Goal: Transaction & Acquisition: Purchase product/service

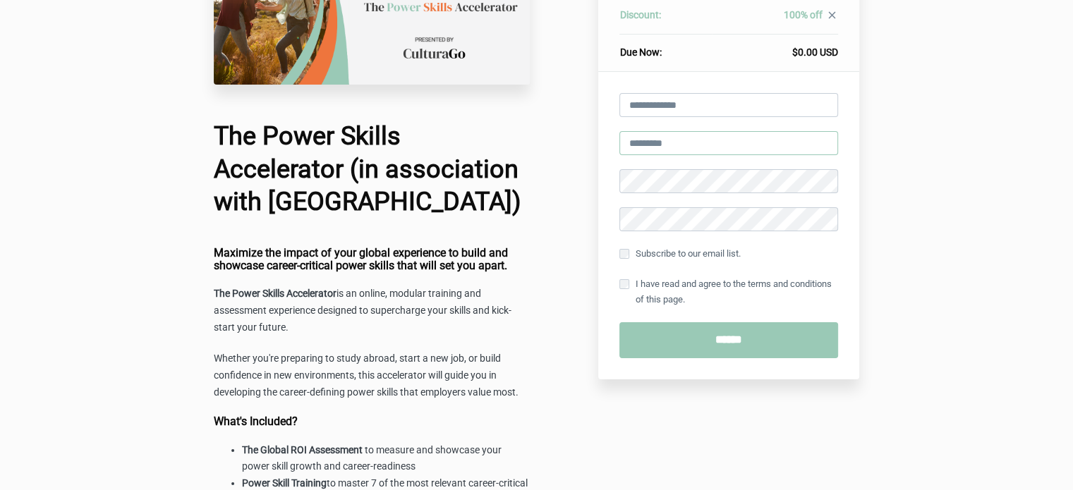
click at [692, 280] on div "Apply Store this card for future purchases help_outline Subscribe to our email …" at bounding box center [728, 226] width 261 height 308
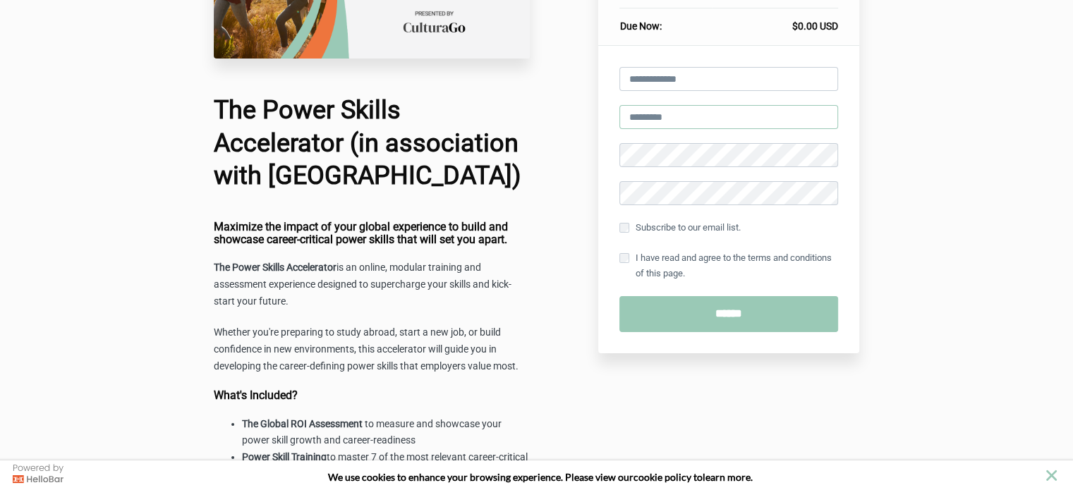
scroll to position [162, 0]
click at [969, 123] on div "$398.00 USD The Power Skills Accelerator (in association with Montclair State U…" at bounding box center [536, 438] width 1073 height 1201
click at [729, 68] on input "email" at bounding box center [728, 80] width 219 height 24
click at [909, 166] on div "$398.00 USD The Power Skills Accelerator (in association with Montclair State U…" at bounding box center [536, 438] width 1073 height 1201
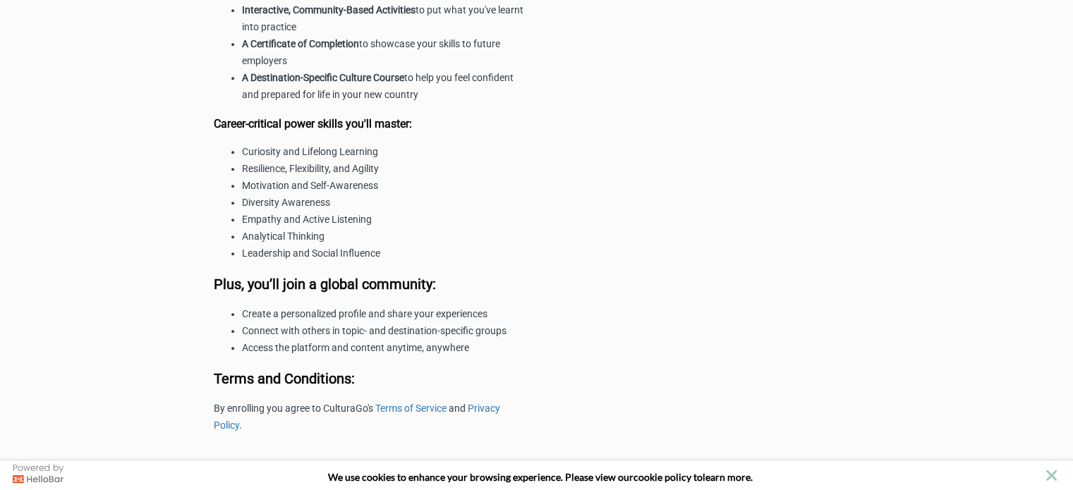
scroll to position [0, 0]
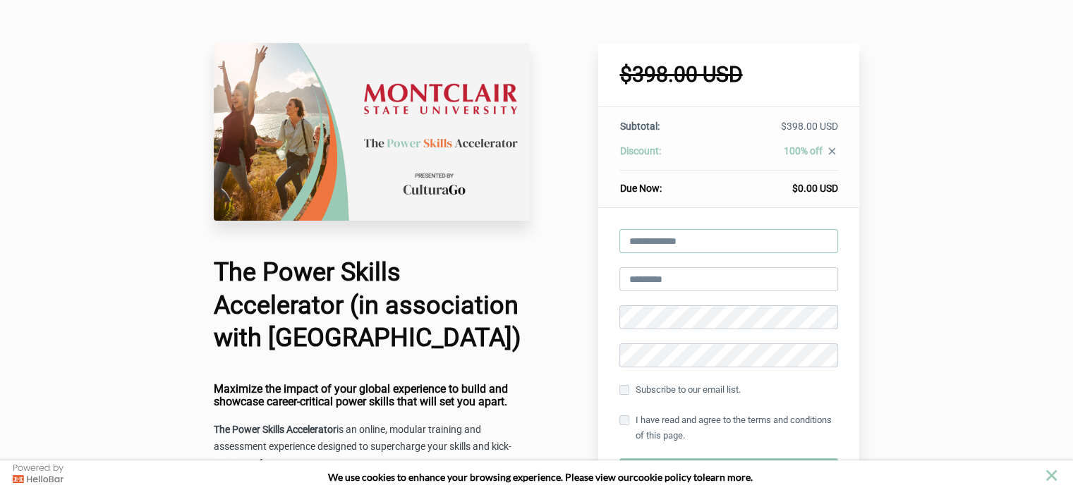
click at [712, 241] on input "email" at bounding box center [728, 241] width 219 height 24
type input "**********"
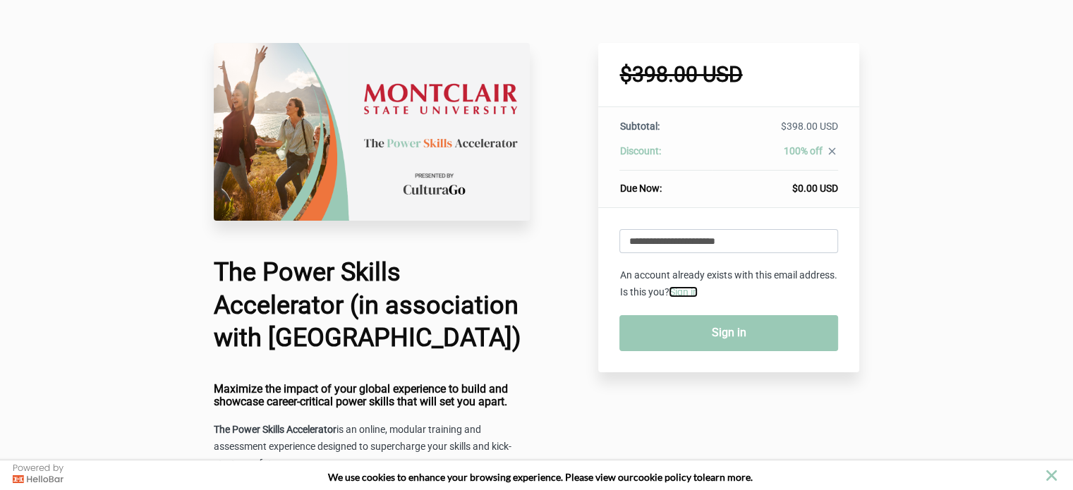
click at [689, 286] on link "Sign in" at bounding box center [683, 291] width 29 height 11
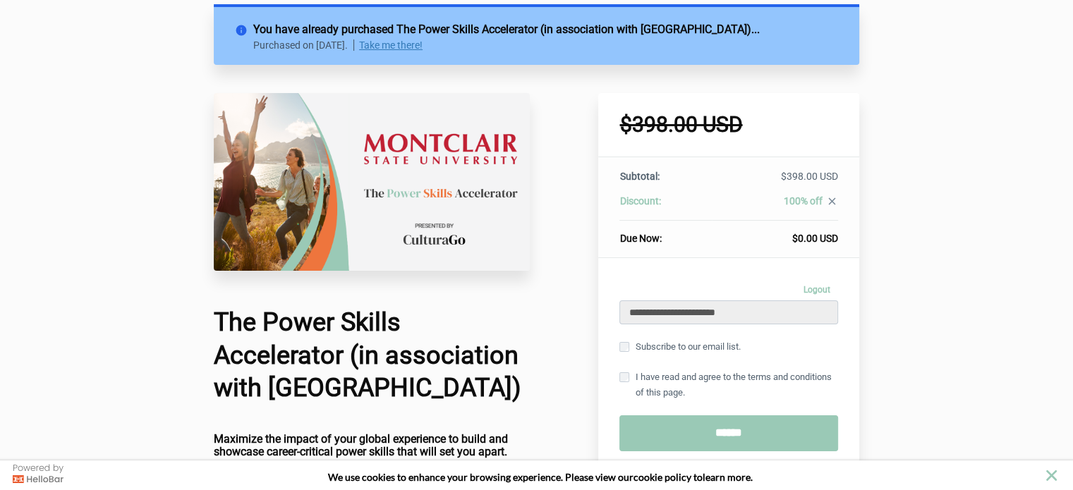
scroll to position [56, 0]
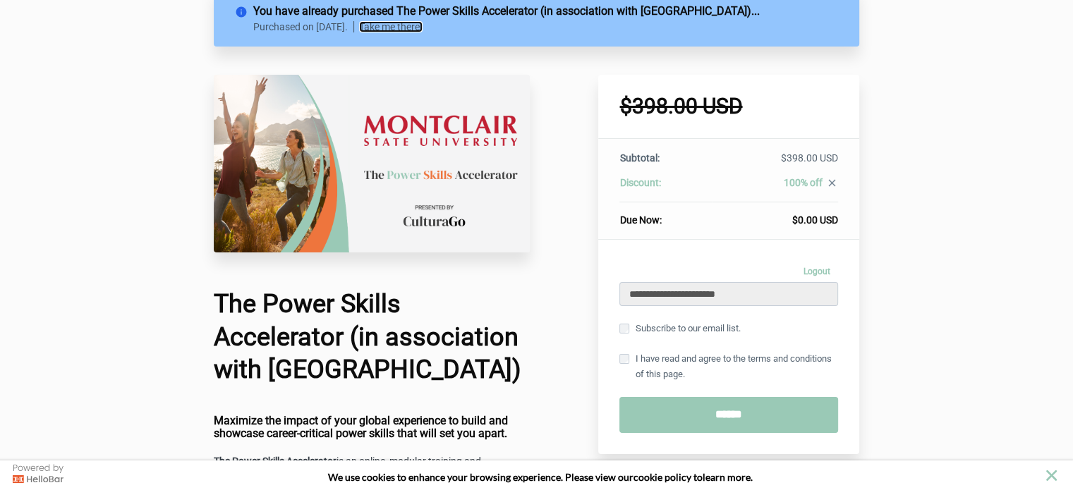
click at [404, 21] on link "Take me there!" at bounding box center [390, 26] width 63 height 11
